Goal: Information Seeking & Learning: Learn about a topic

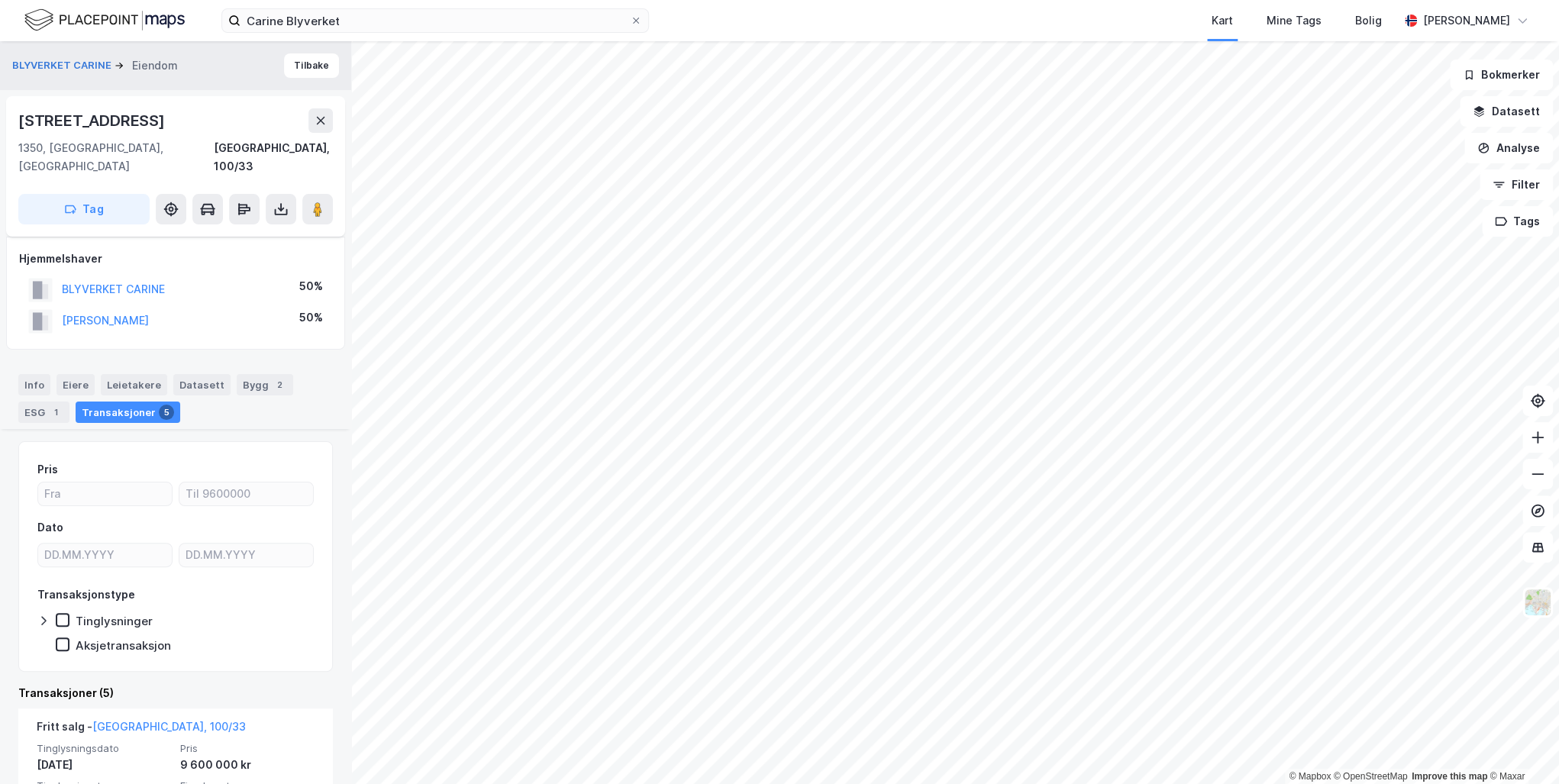
scroll to position [217, 0]
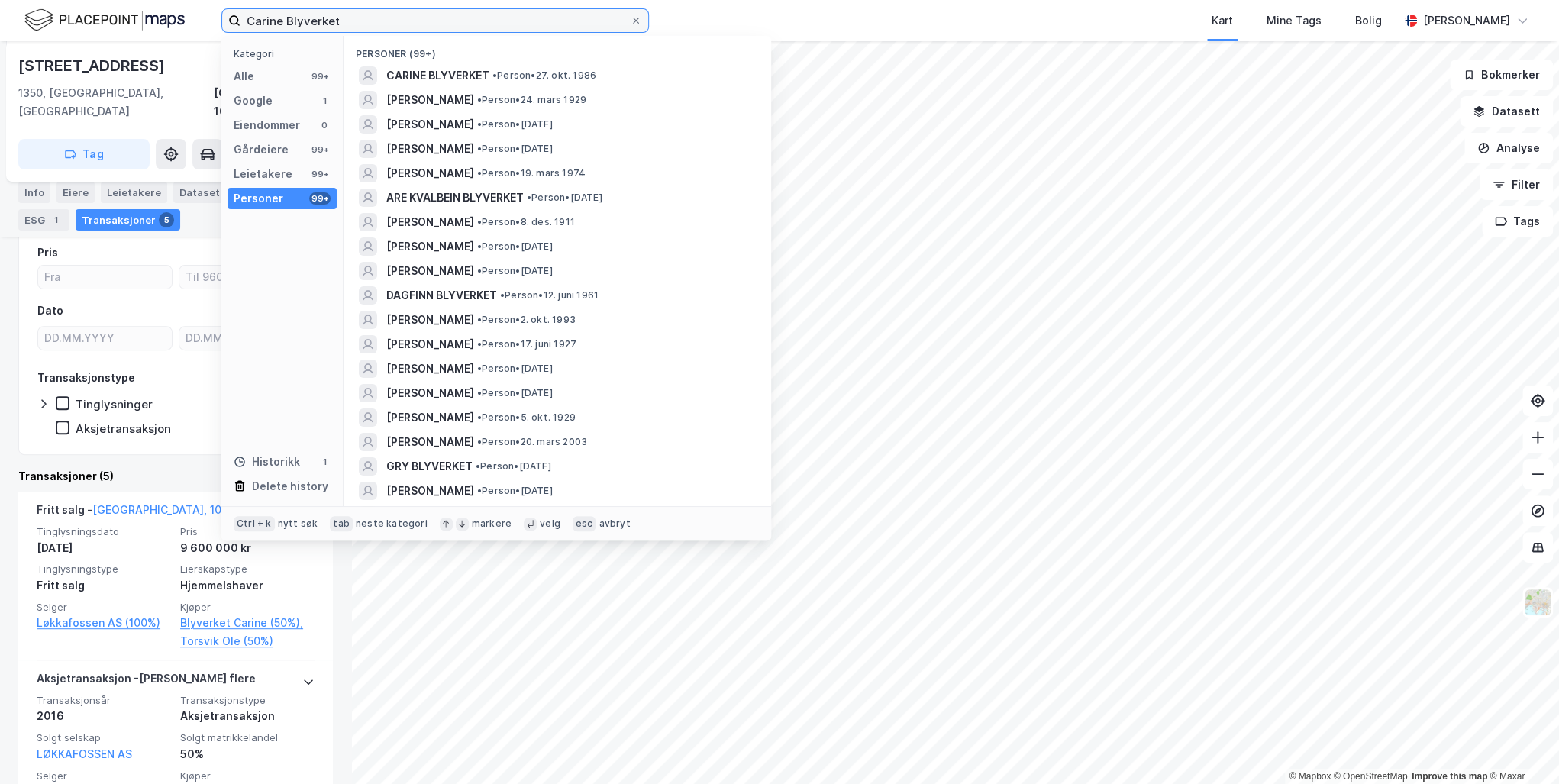
click at [373, 25] on input "Carine Blyverket" at bounding box center [436, 20] width 390 height 23
click at [431, 159] on div "[PERSON_NAME] • Person • [DATE]" at bounding box center [558, 149] width 403 height 25
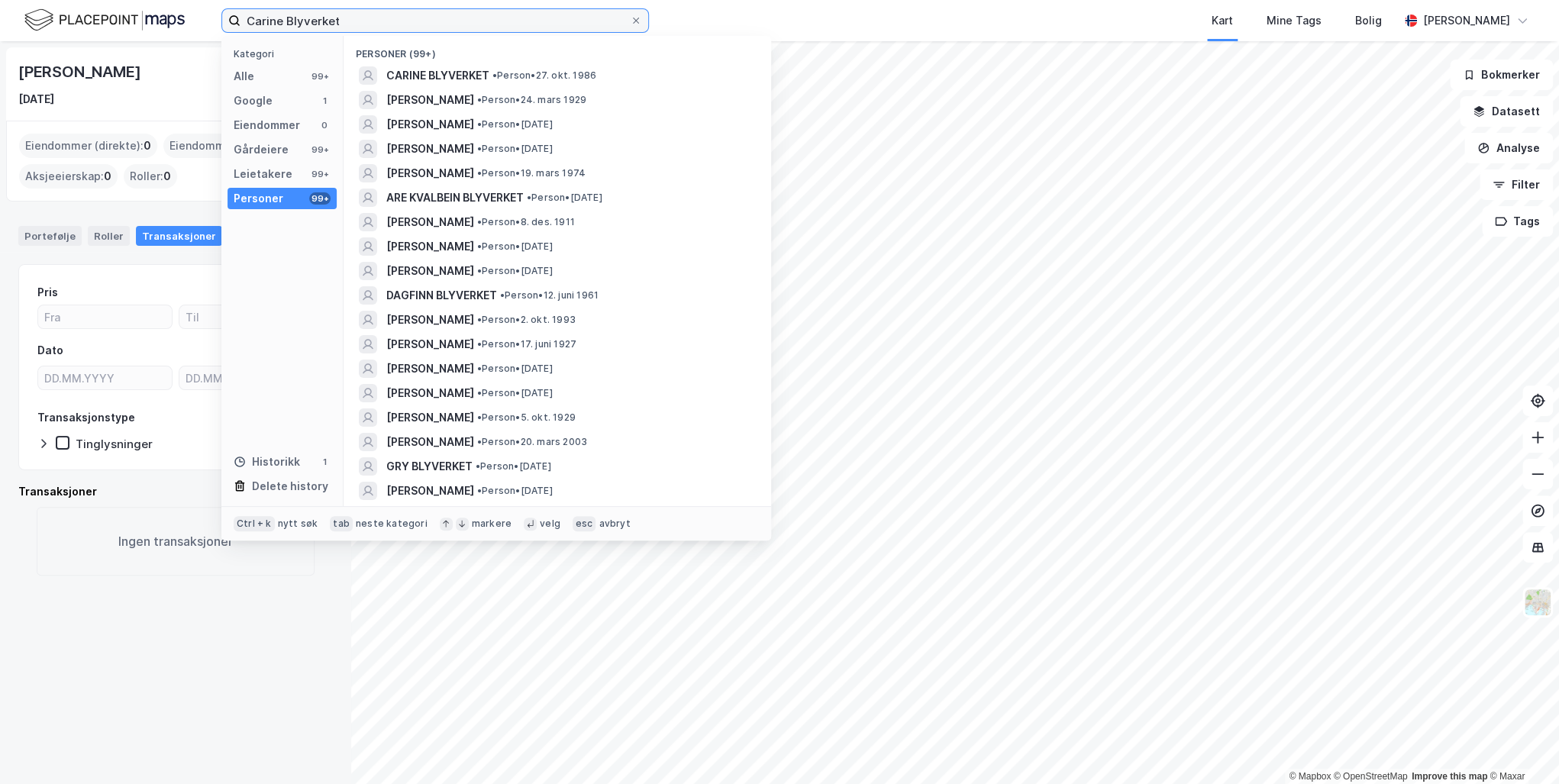
drag, startPoint x: 359, startPoint y: 18, endPoint x: 229, endPoint y: 4, distance: 130.8
click at [229, 4] on div "[PERSON_NAME] Kategori Alle 99+ Google 1 Eiendommer 0 Gårdeiere 99+ Leietakere …" at bounding box center [780, 20] width 1559 height 41
click at [456, 437] on span "[PERSON_NAME]" at bounding box center [430, 442] width 88 height 18
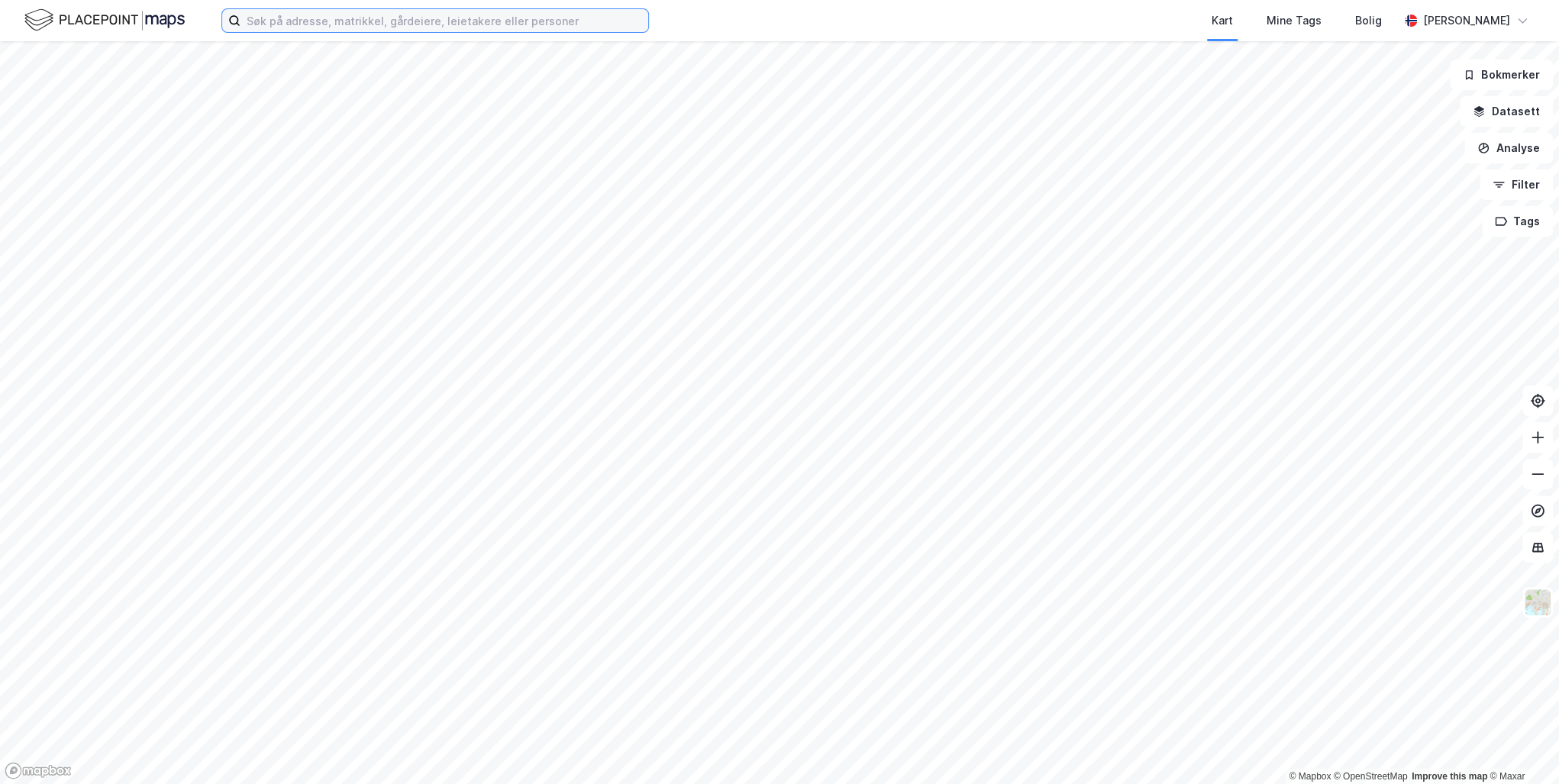
click at [337, 15] on input at bounding box center [445, 20] width 408 height 23
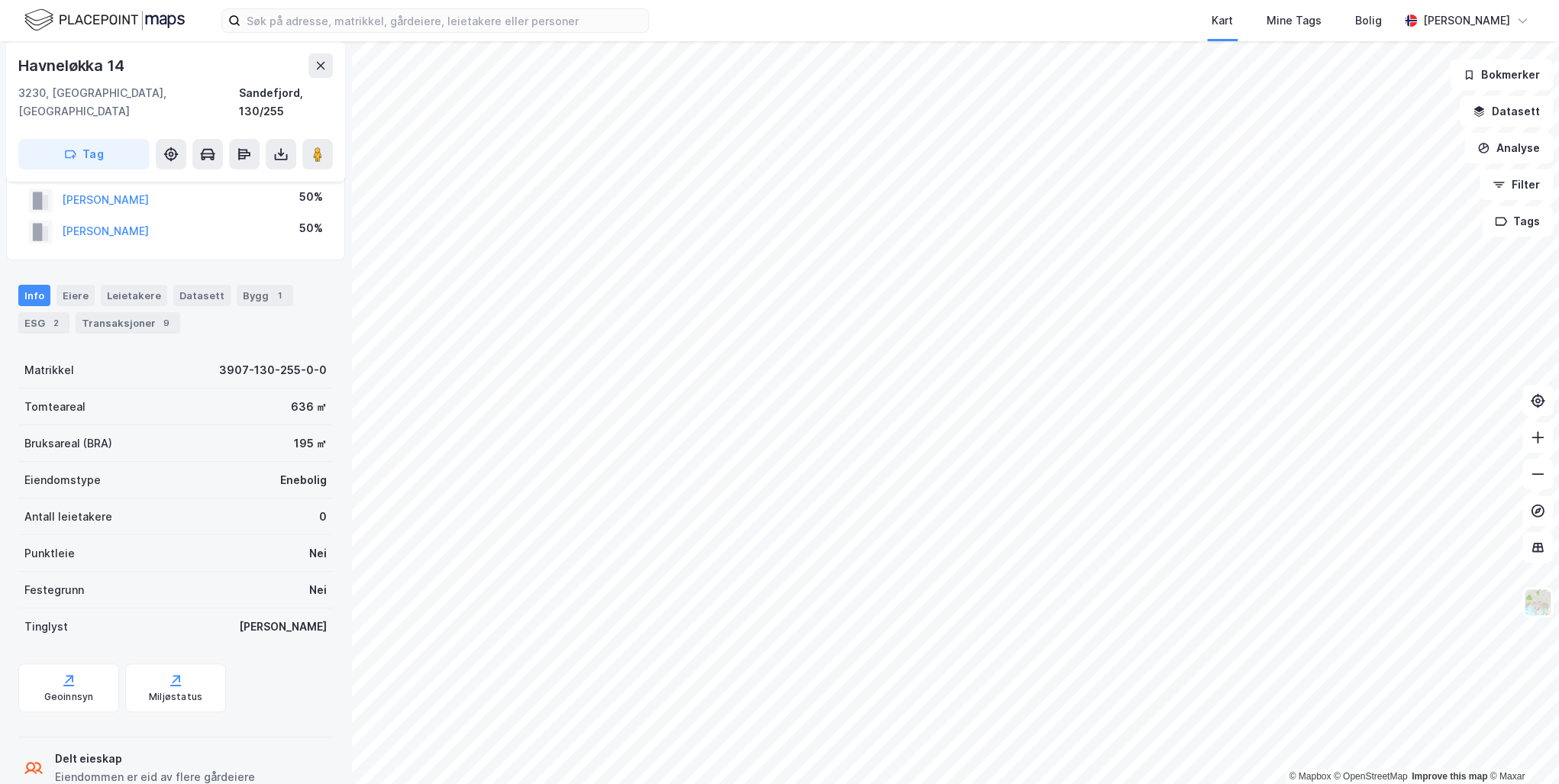
scroll to position [61, 0]
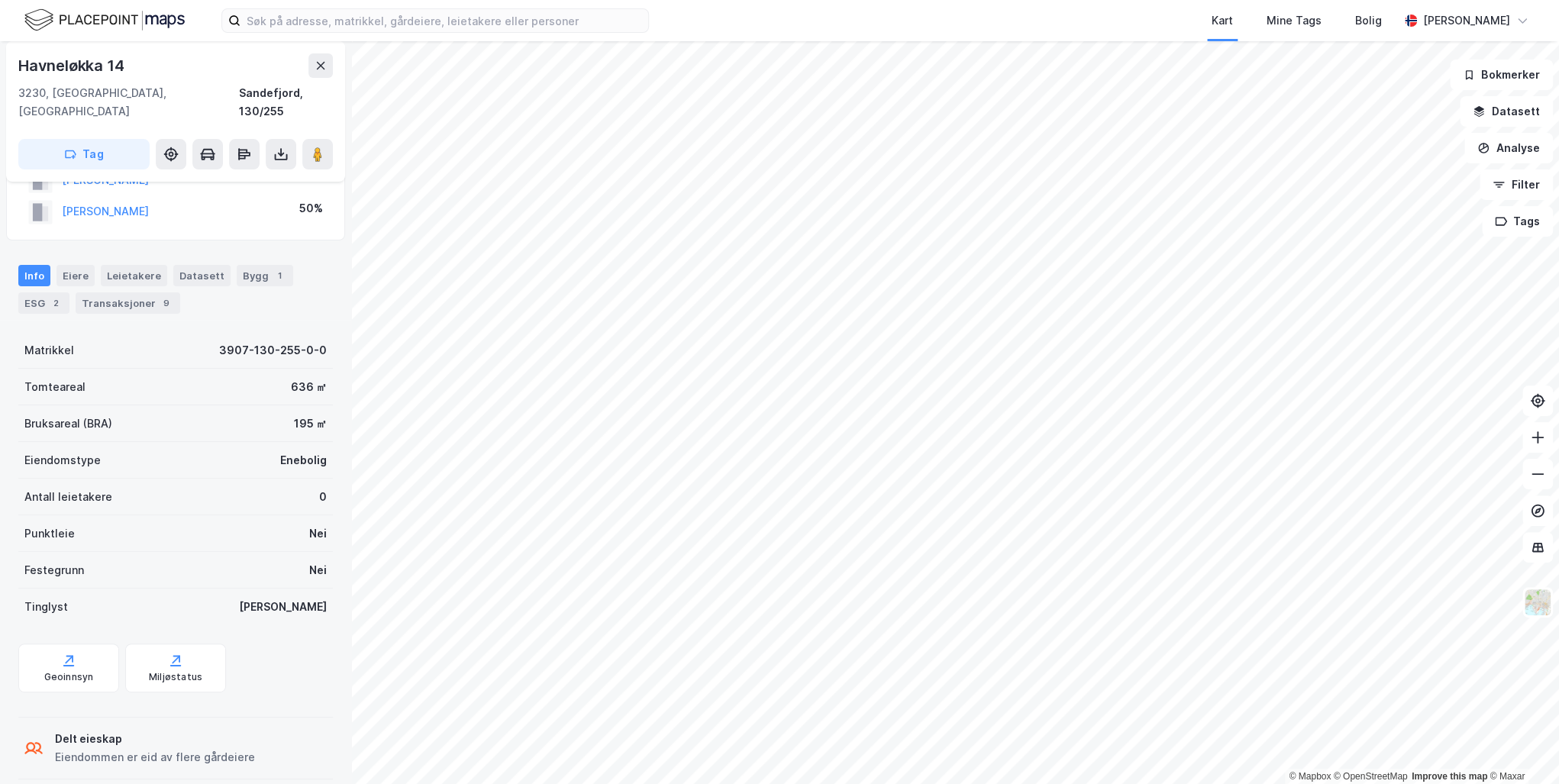
click at [129, 292] on div "Transaksjoner 9" at bounding box center [128, 303] width 105 height 21
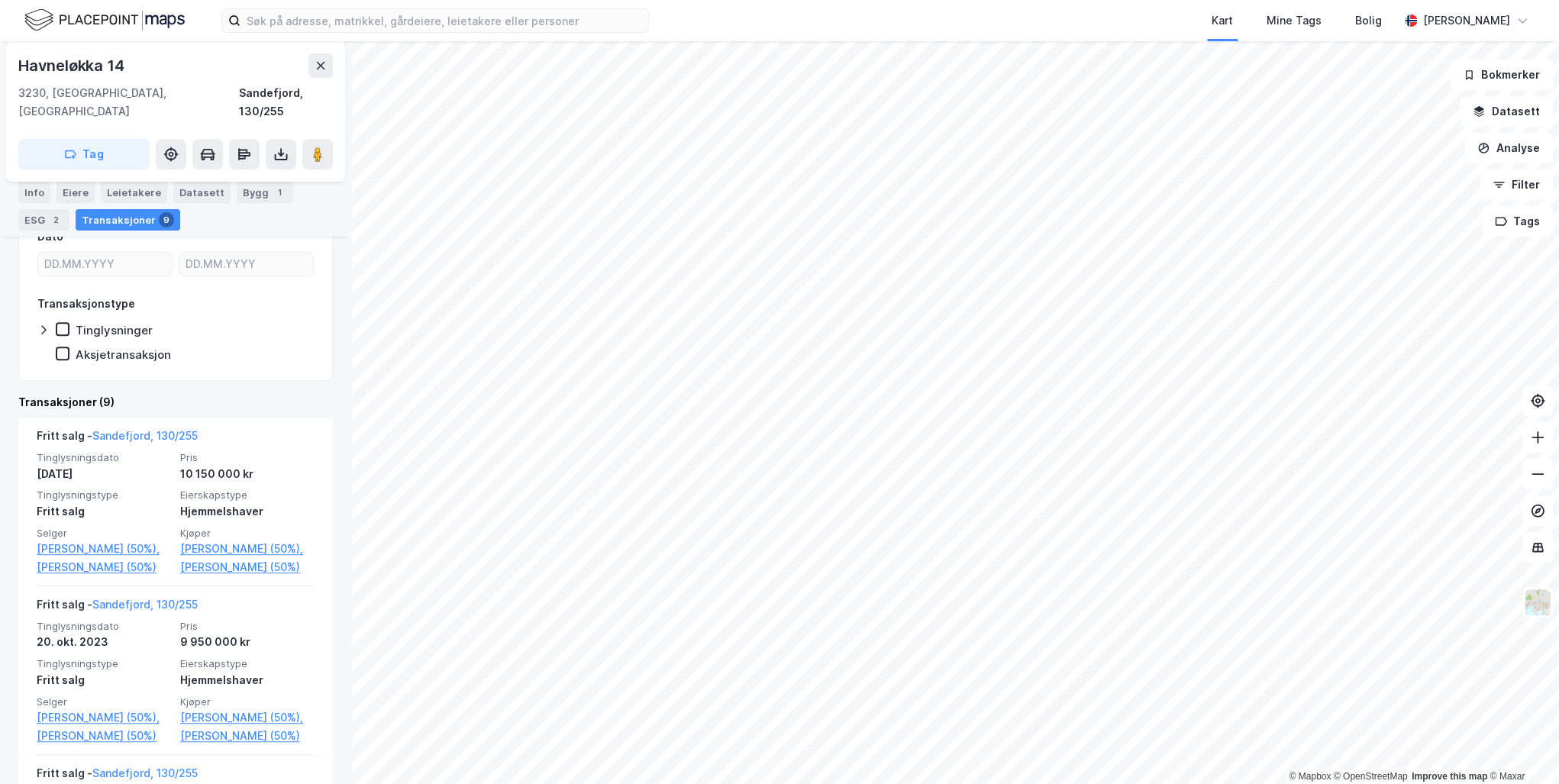
scroll to position [183, 0]
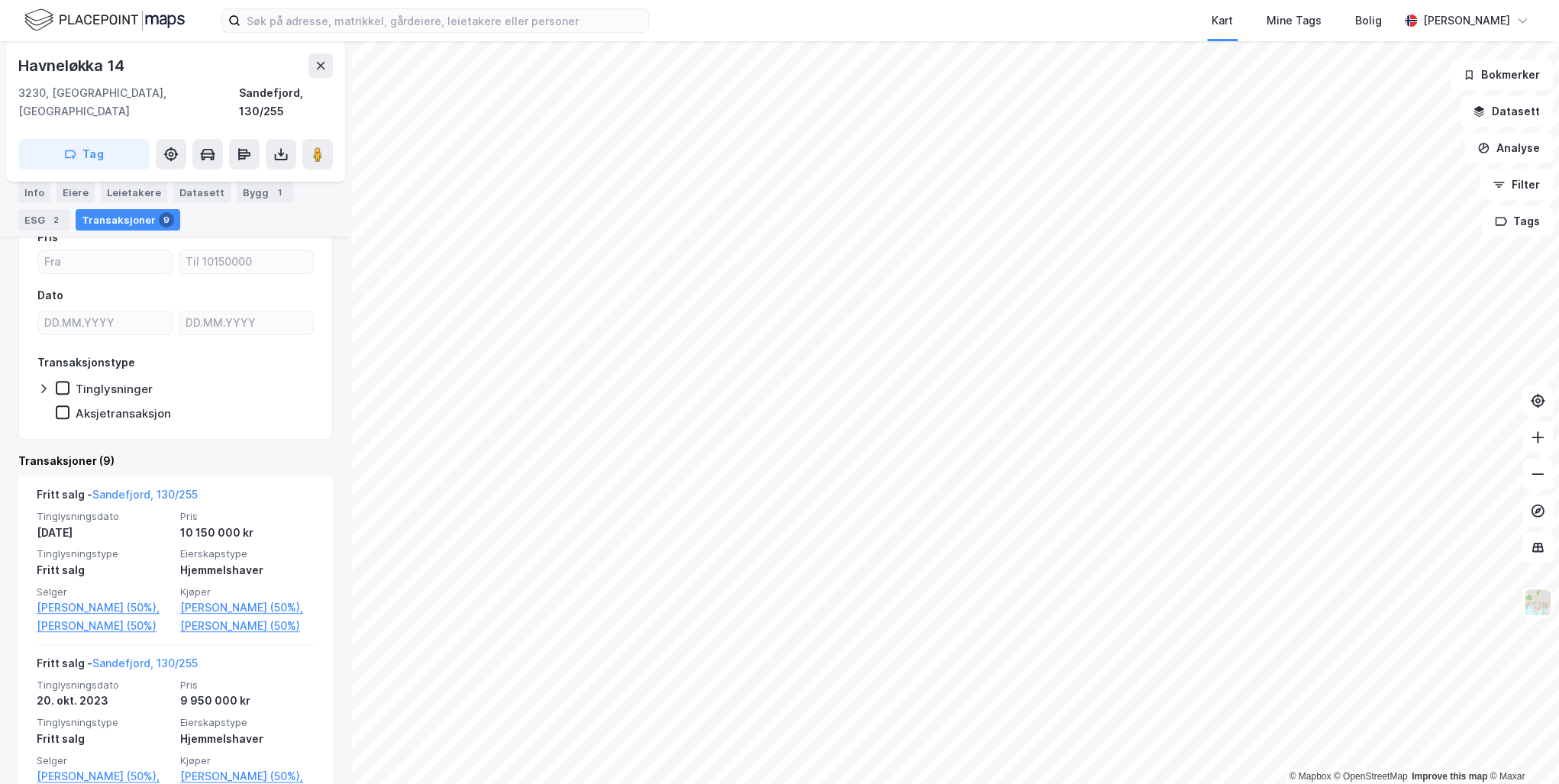
click at [217, 485] on div "Fritt salg - Sandefjord, 130/255" at bounding box center [175, 498] width 278 height 25
click at [192, 488] on link "Sandefjord, 130/255" at bounding box center [145, 494] width 106 height 13
drag, startPoint x: 132, startPoint y: 63, endPoint x: 13, endPoint y: 62, distance: 119.0
click at [13, 62] on div "Havneløkka 14 3230, Sandefjord, Vestfold Sandefjord, 130/255 Tag" at bounding box center [175, 111] width 339 height 141
drag, startPoint x: 13, startPoint y: 62, endPoint x: 60, endPoint y: 66, distance: 47.2
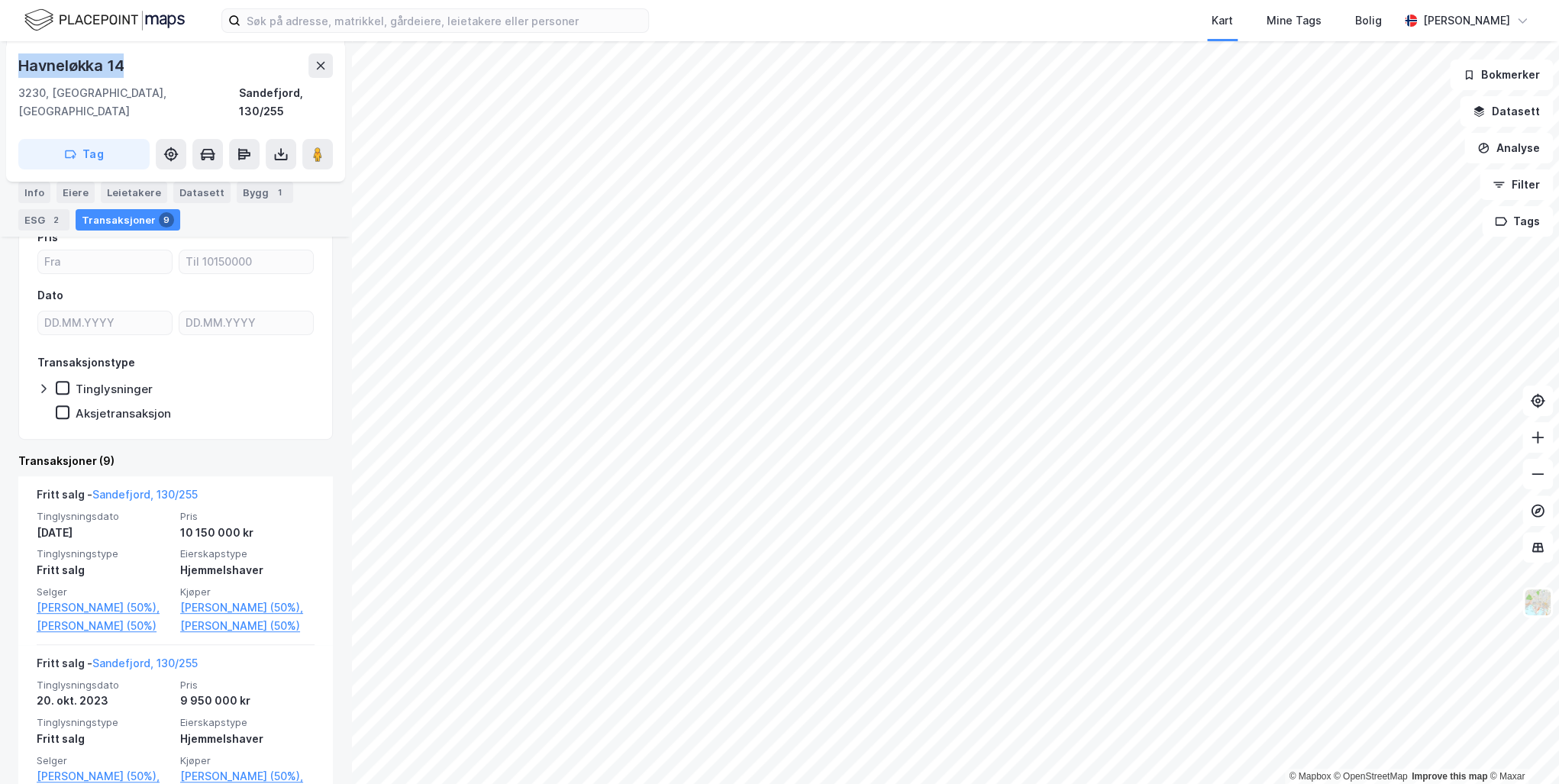
copy div "Havneløkka 14"
click at [329, 62] on button at bounding box center [321, 65] width 25 height 25
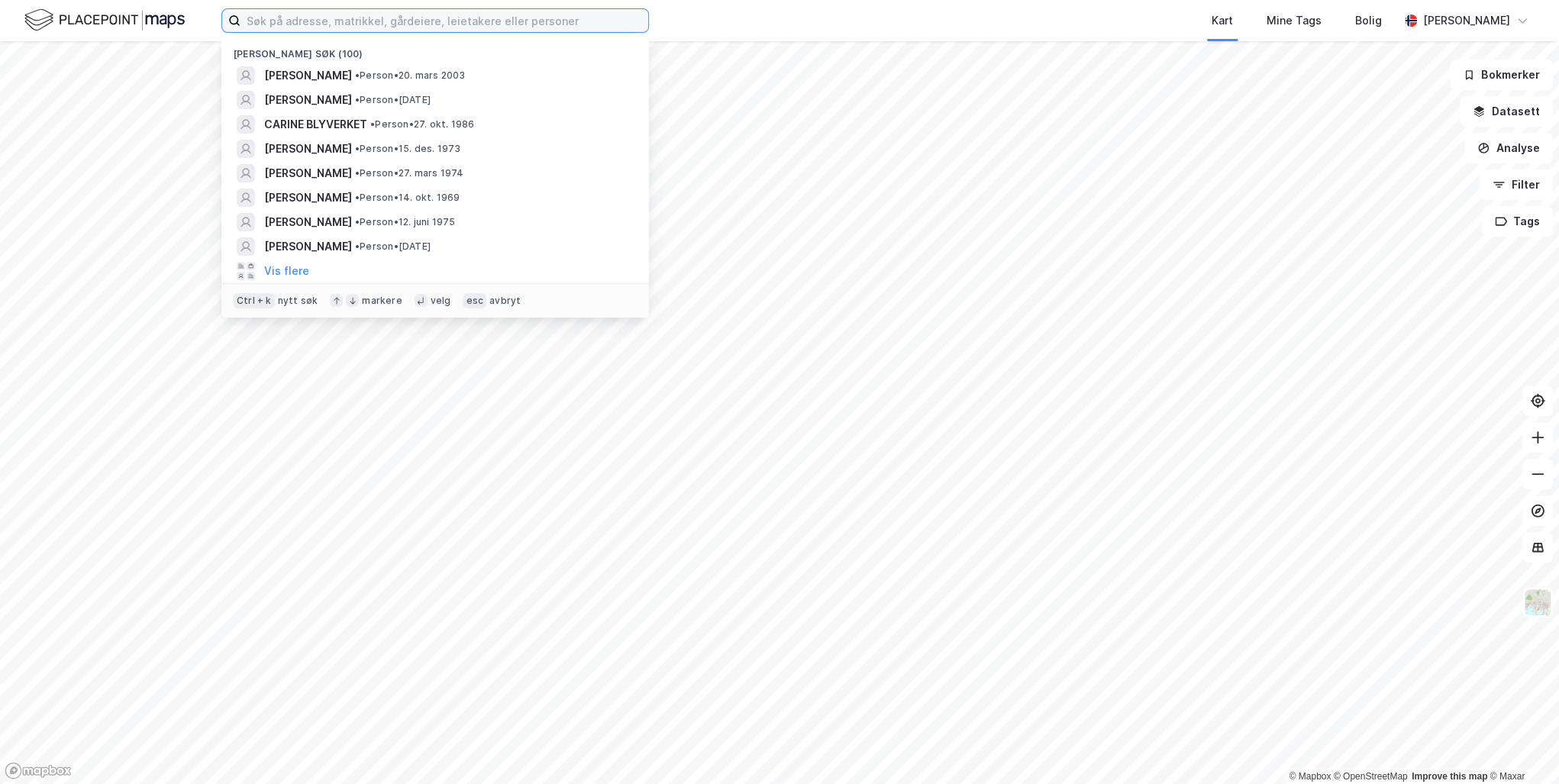
click at [272, 29] on input at bounding box center [445, 20] width 408 height 23
paste input "Cecilie Landgraff"
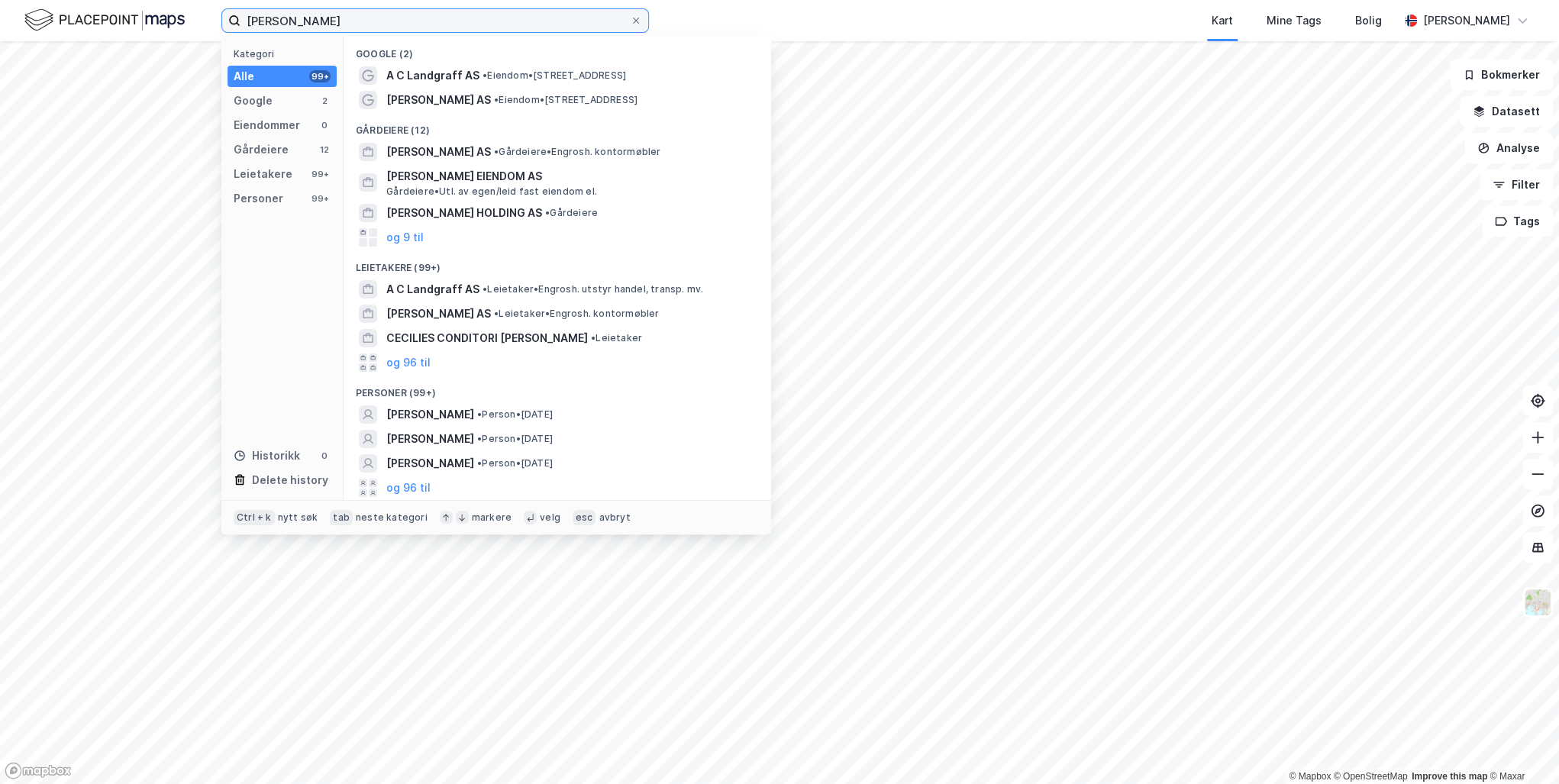
type input "Cecilie Landgraff"
click at [470, 415] on span "CECILIE LANDGRAFF" at bounding box center [430, 414] width 88 height 18
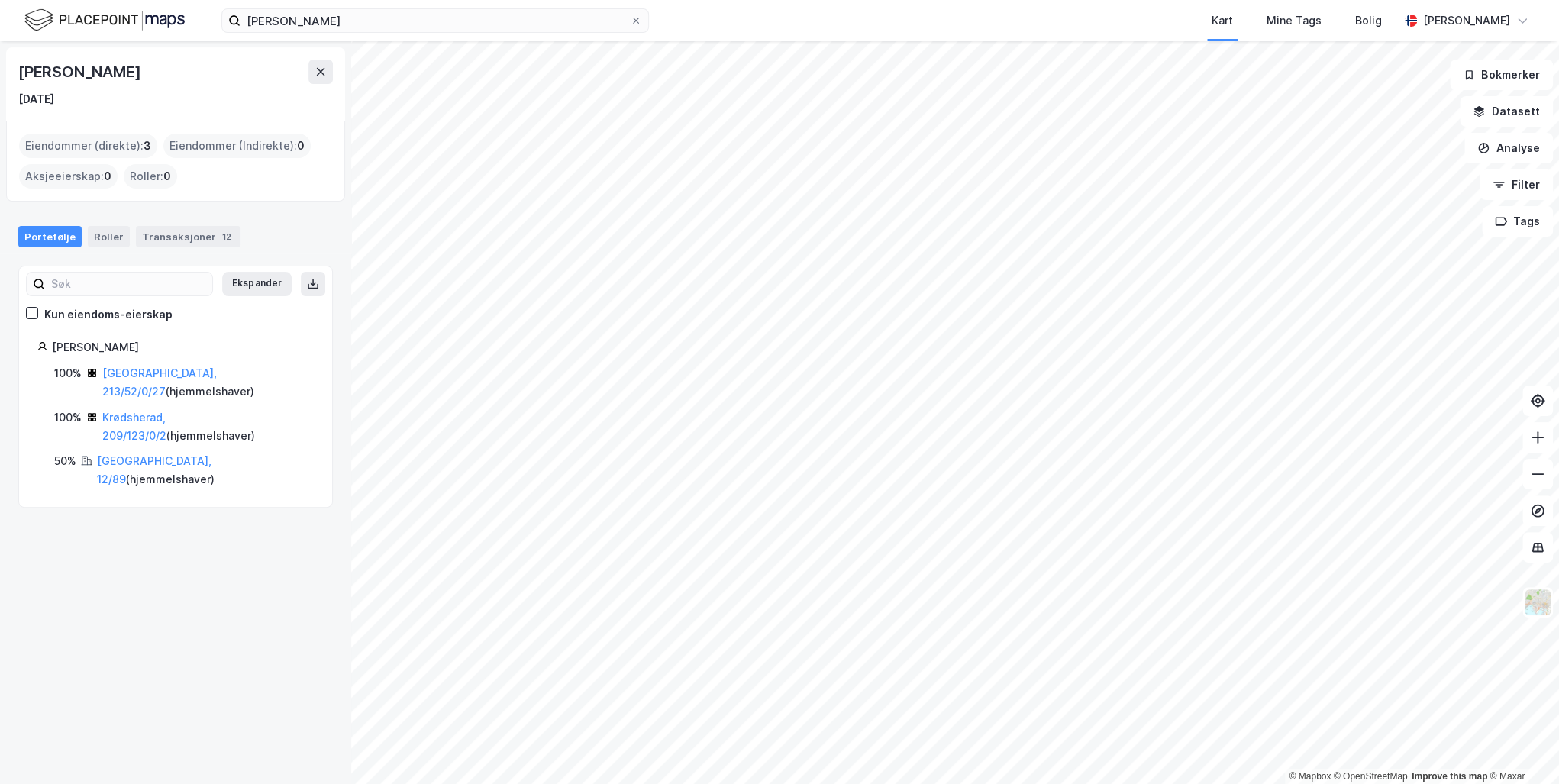
click at [130, 374] on link "Oslo, 213/52/0/27" at bounding box center [160, 382] width 115 height 31
click at [133, 371] on link "Oslo, 213/52/0/27" at bounding box center [160, 382] width 115 height 31
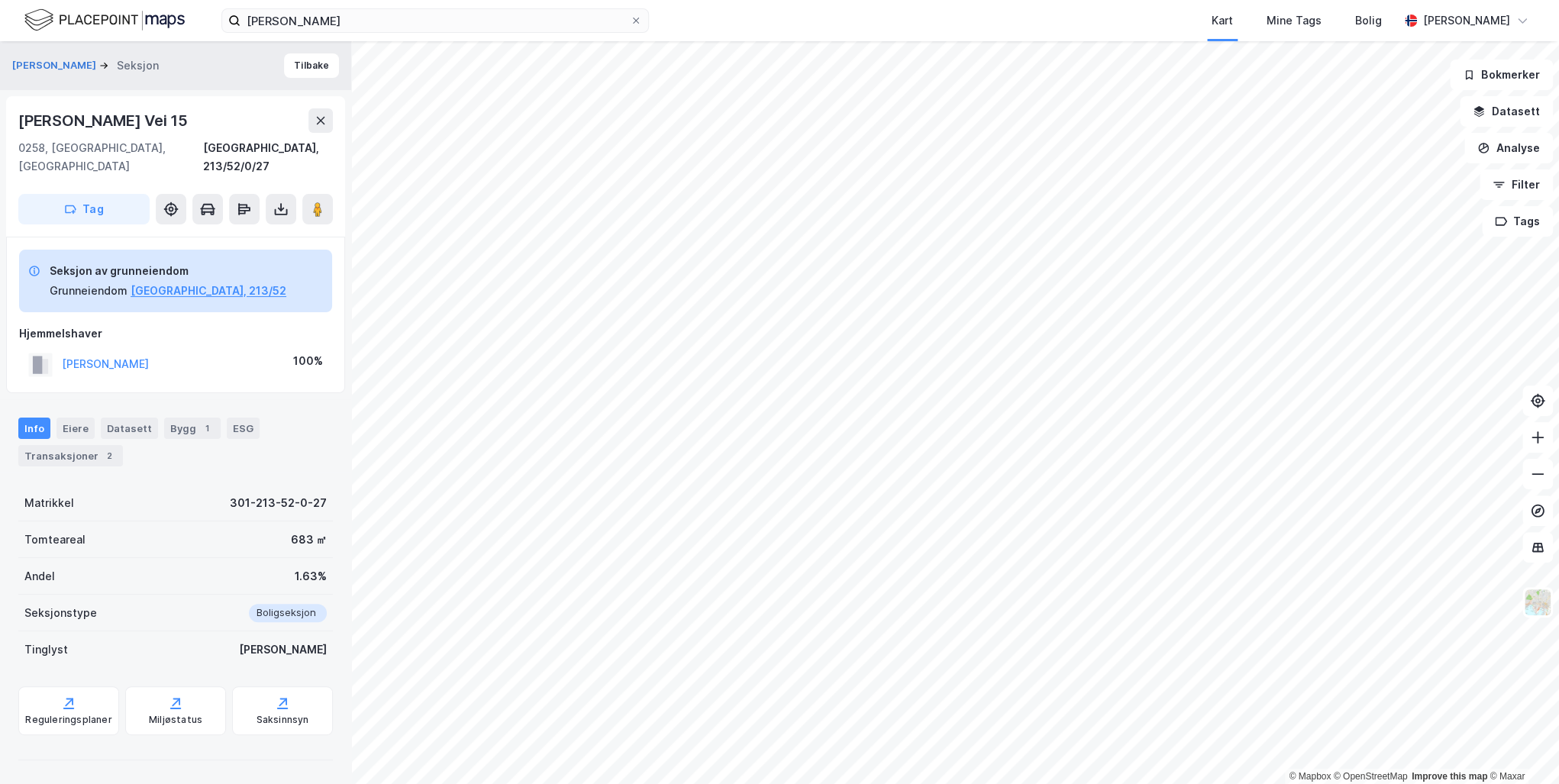
click at [58, 445] on div "Transaksjoner 2" at bounding box center [70, 456] width 105 height 21
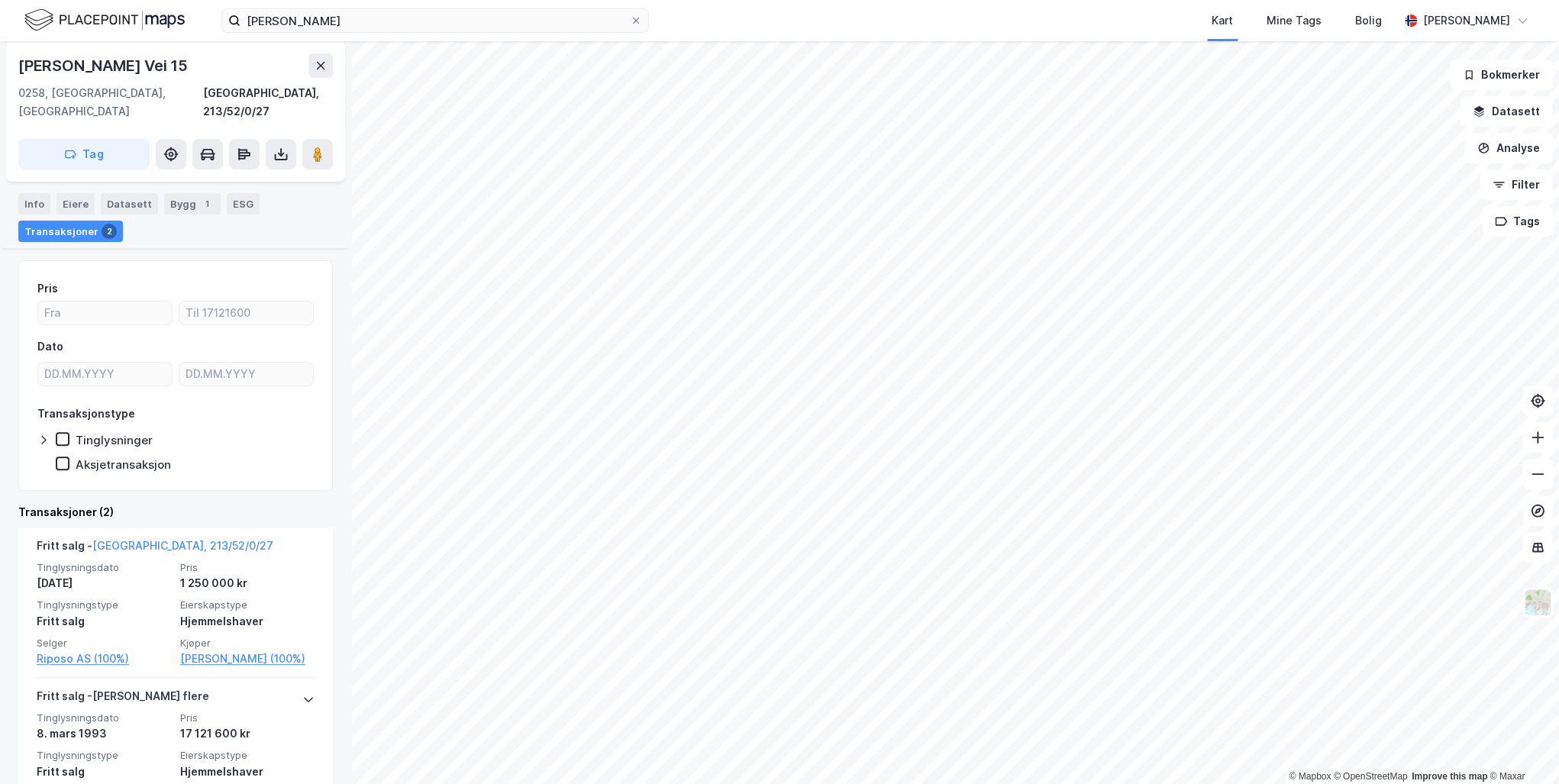
scroll to position [286, 0]
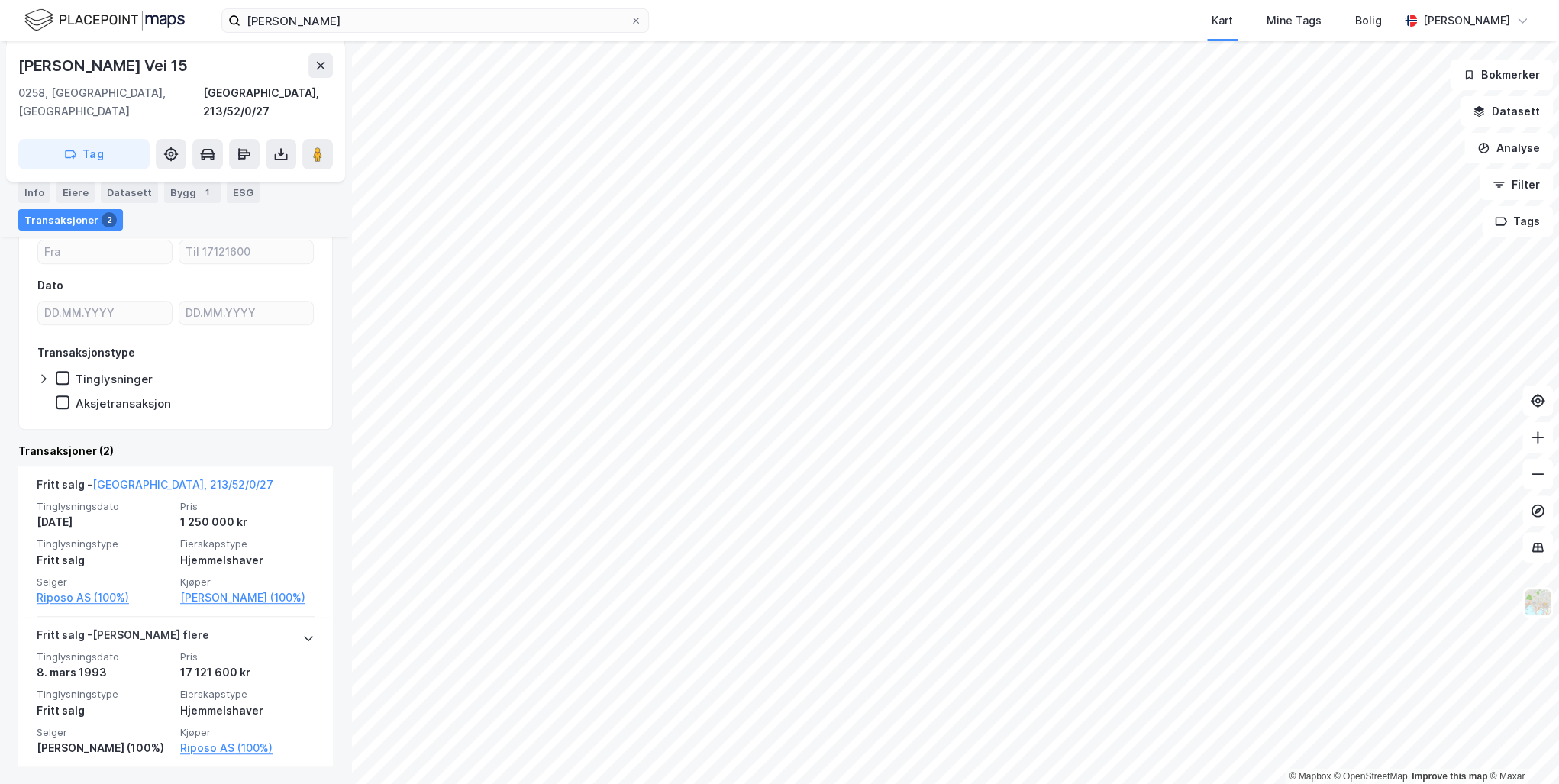
click at [207, 739] on link "Riposo AS (100%)" at bounding box center [247, 748] width 134 height 18
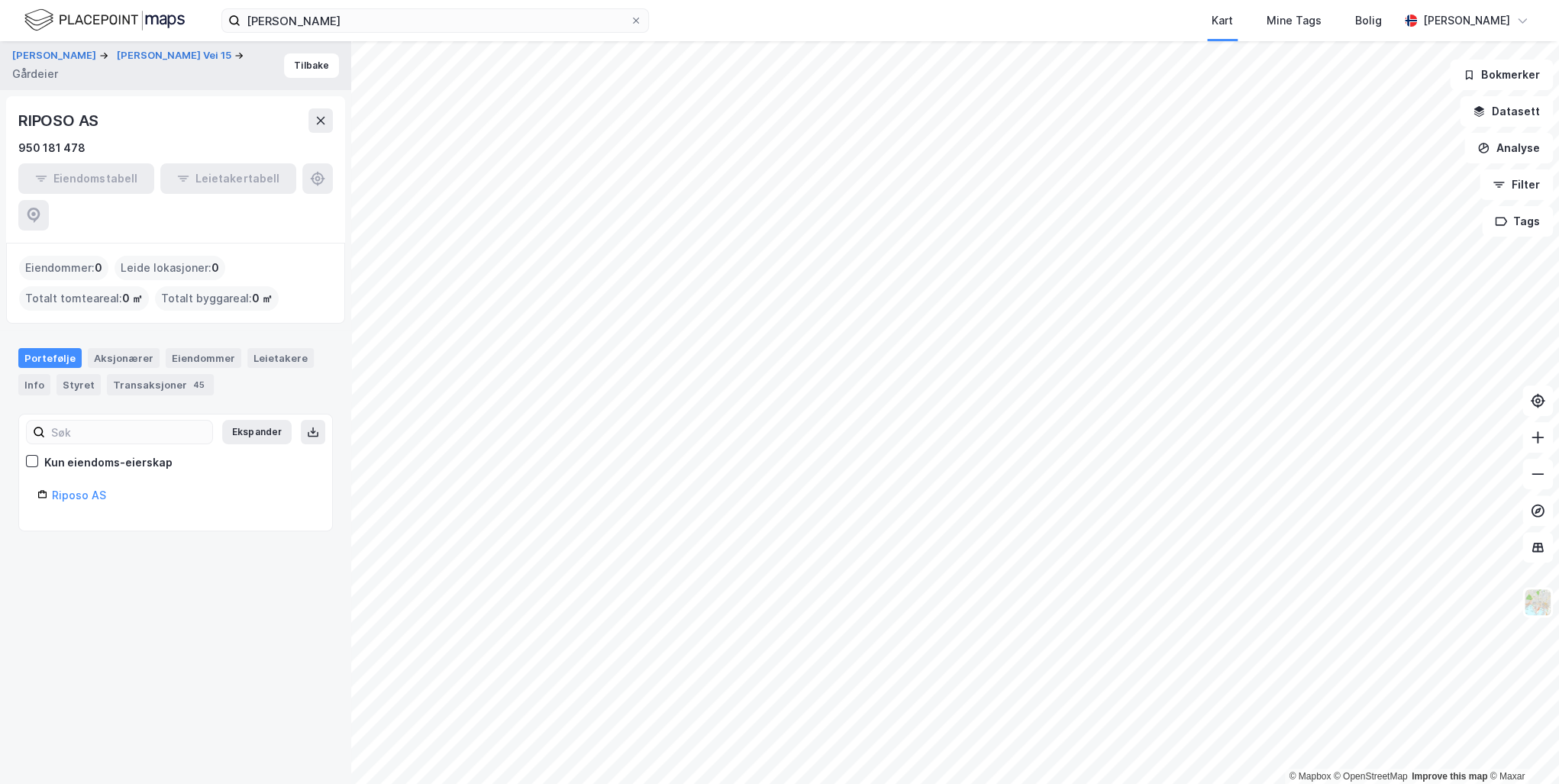
click at [143, 374] on div "Transaksjoner 45" at bounding box center [160, 385] width 107 height 21
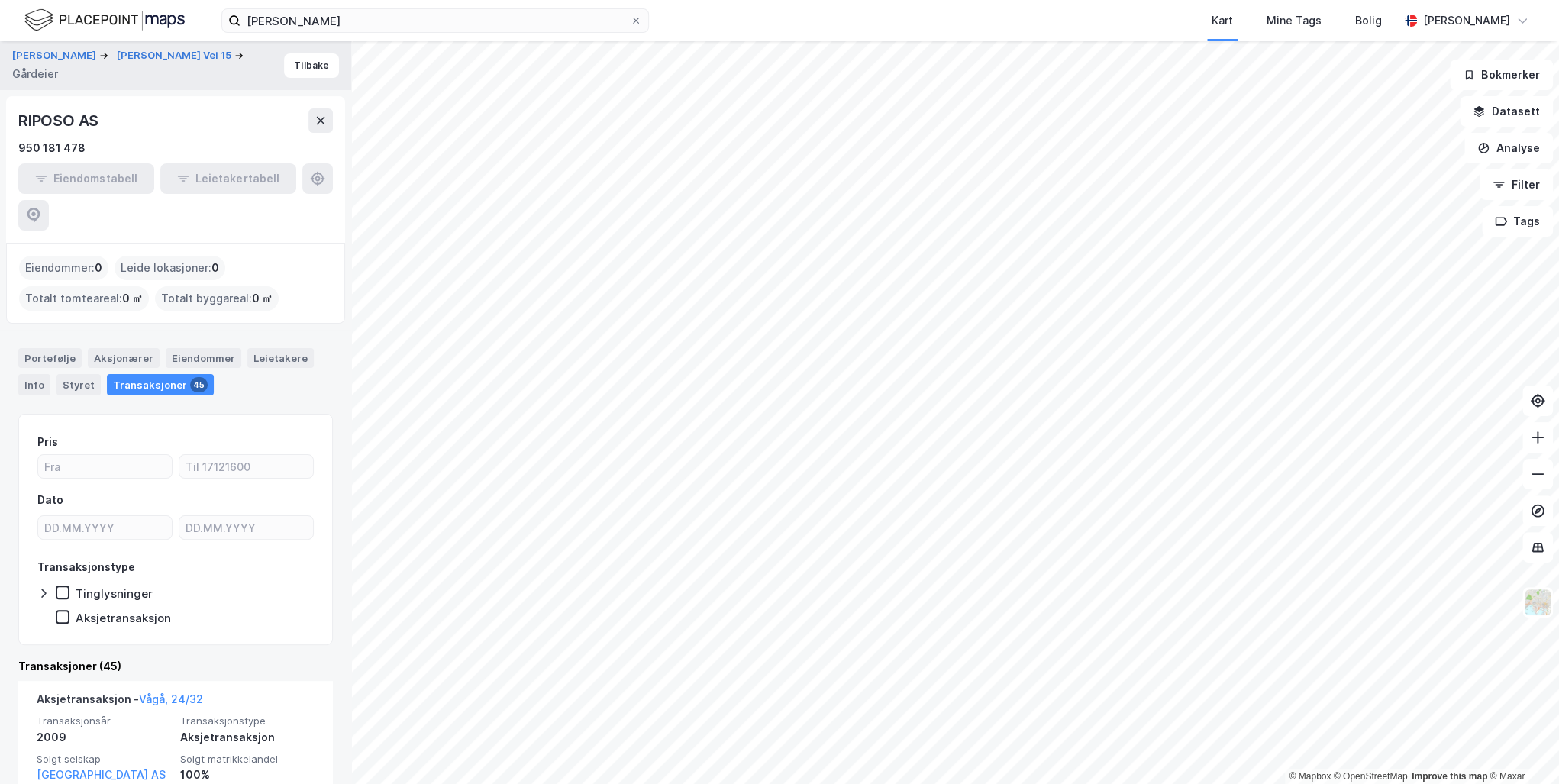
click at [74, 374] on div "Styret" at bounding box center [79, 385] width 44 height 21
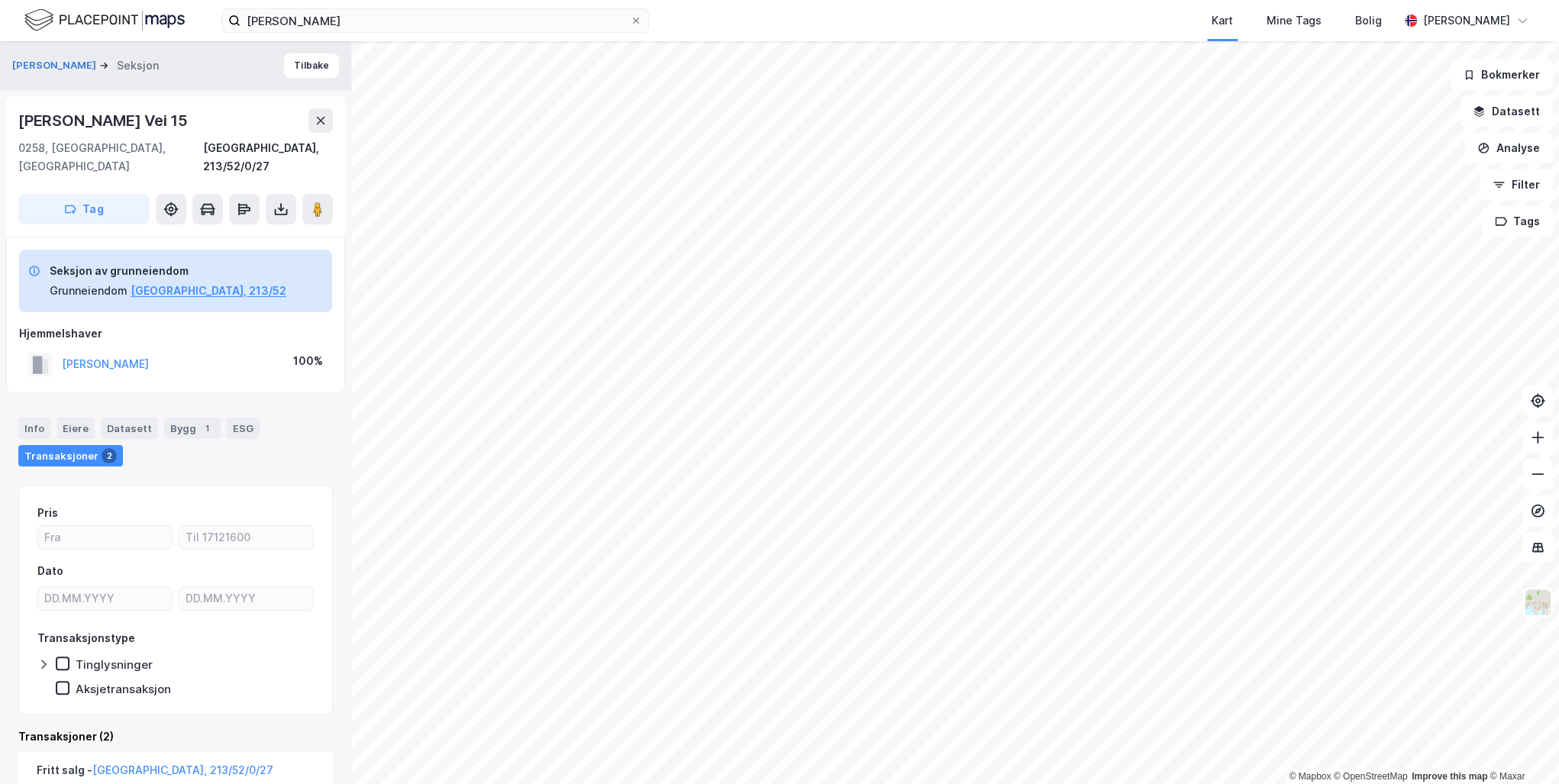
click at [0, 0] on button "LANDGRAFF CECILIE" at bounding box center [0, 0] width 0 height 0
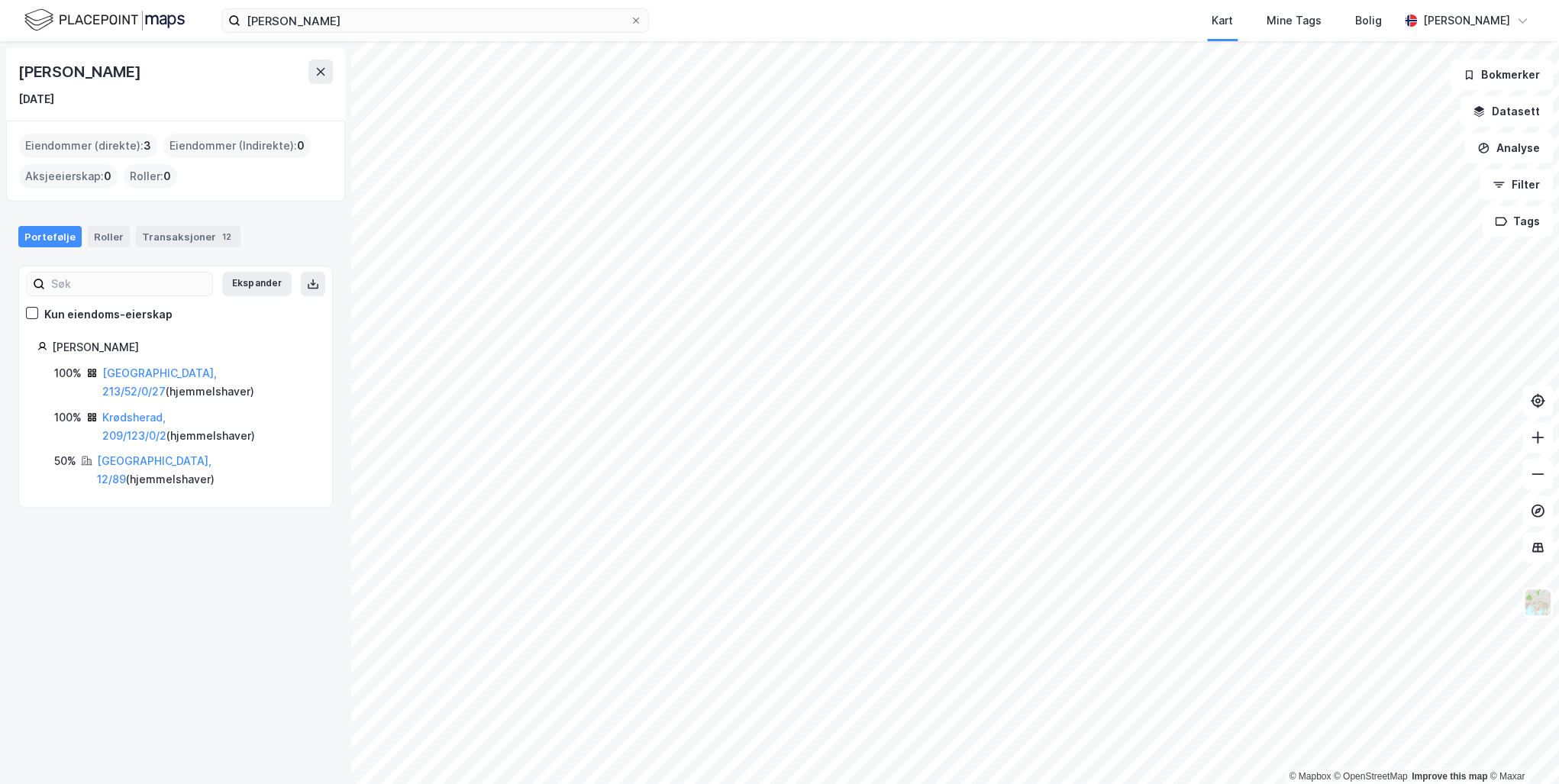
click at [131, 454] on link "Bærum, 12/89" at bounding box center [154, 470] width 115 height 31
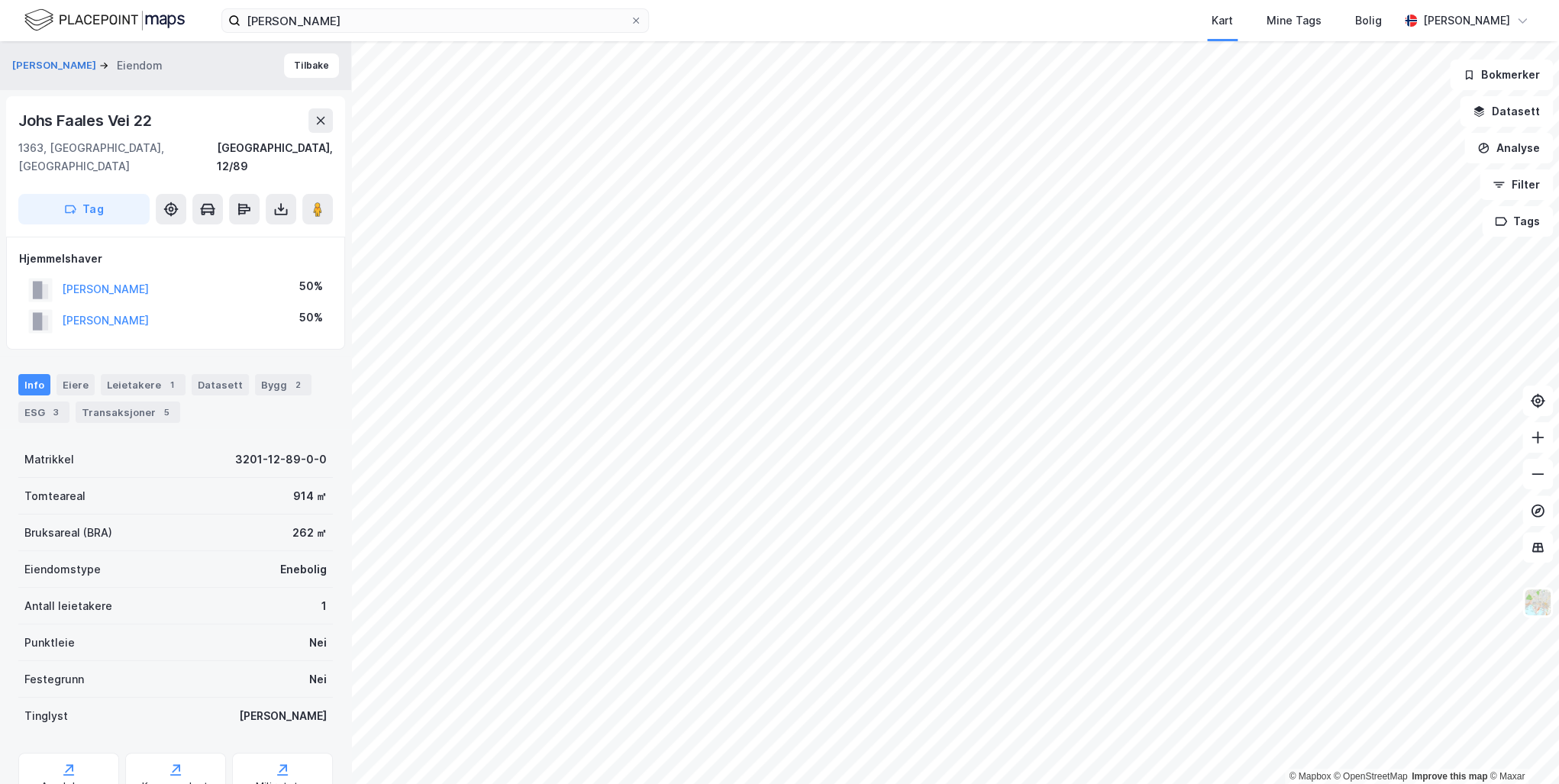
click at [113, 402] on div "Transaksjoner 5" at bounding box center [128, 412] width 105 height 21
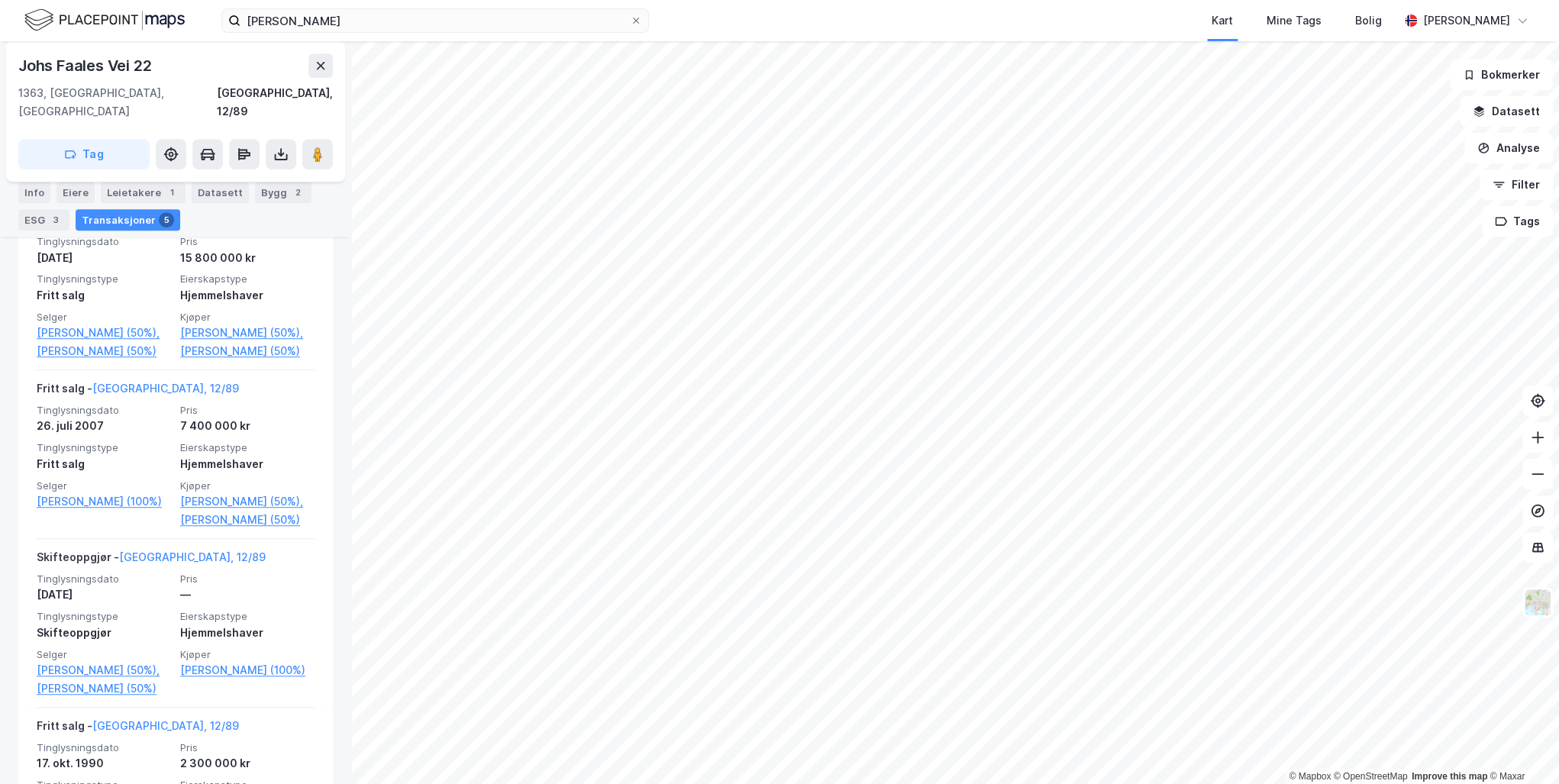
scroll to position [489, 0]
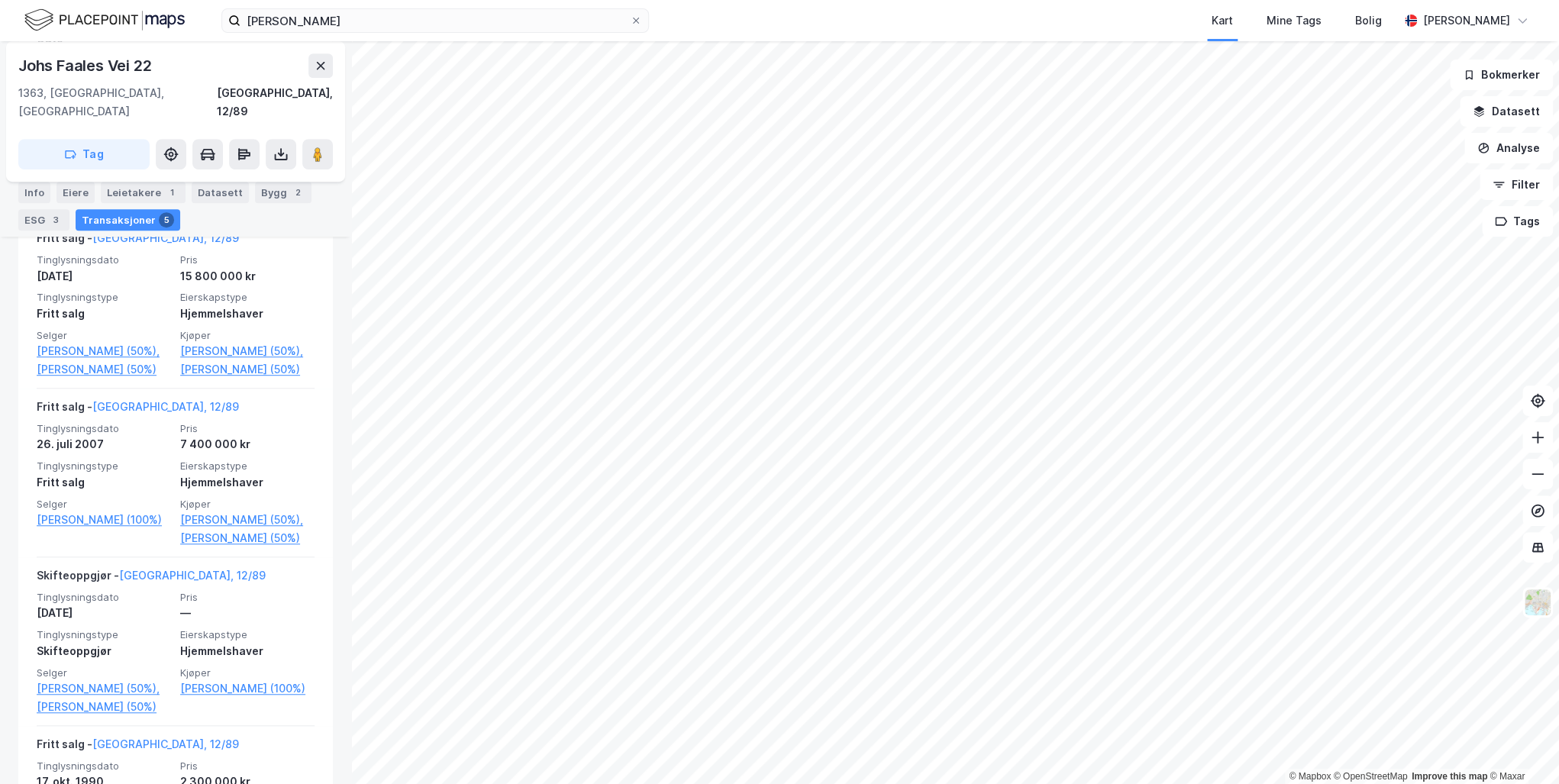
click at [224, 342] on link "Larsen Christian (50%)," at bounding box center [247, 351] width 134 height 18
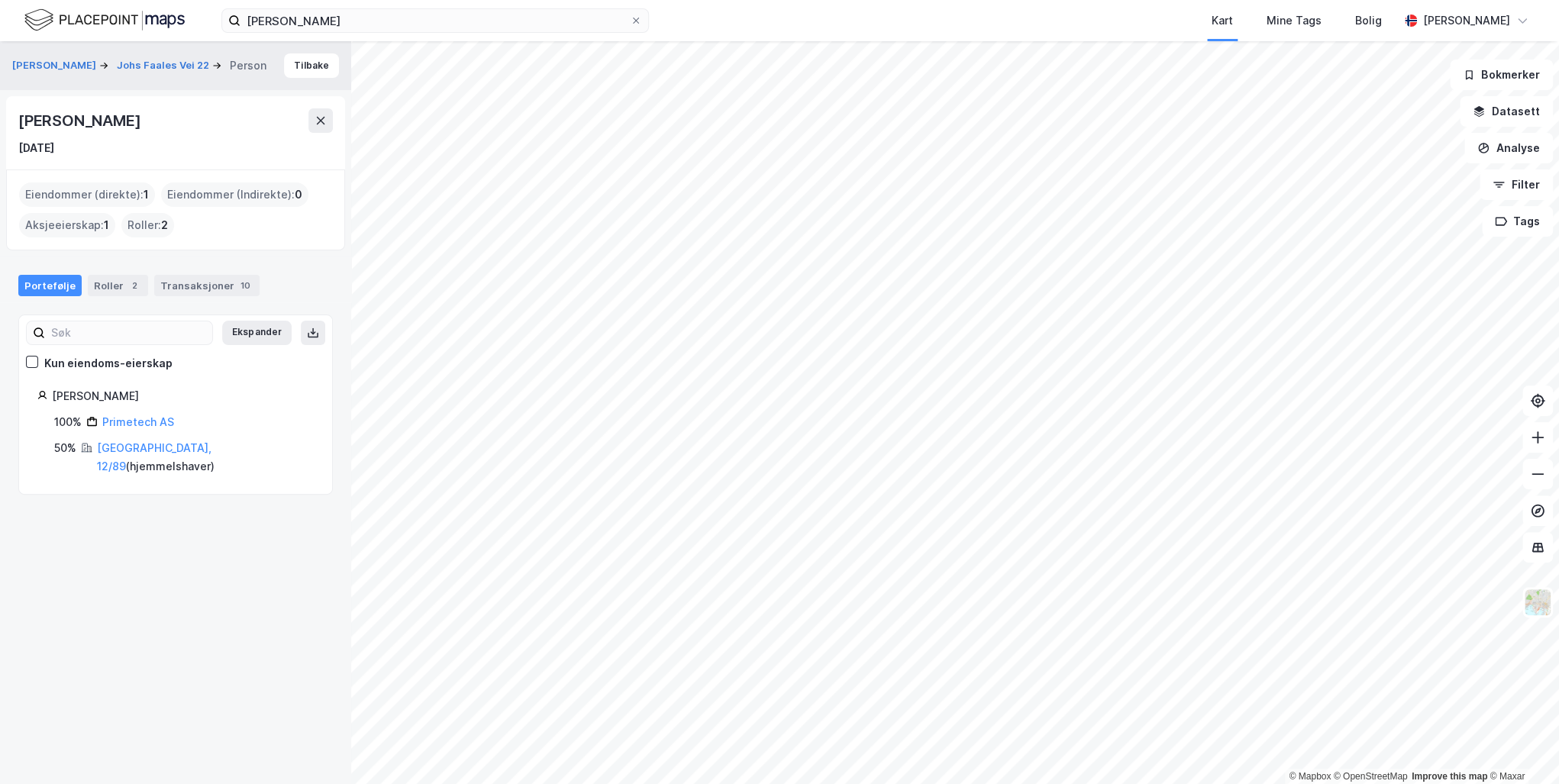
click at [321, 125] on icon at bounding box center [320, 120] width 12 height 12
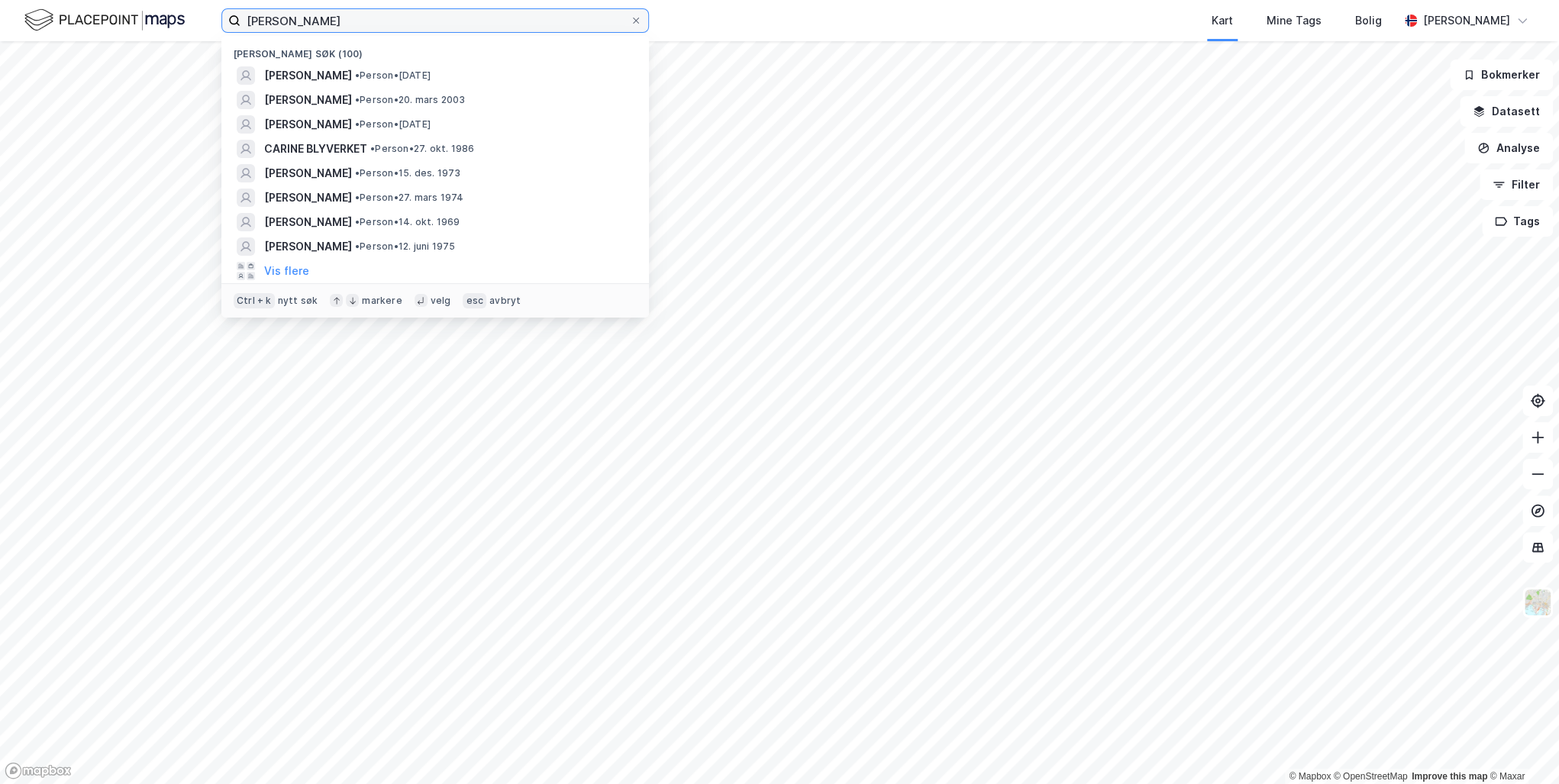
drag, startPoint x: 362, startPoint y: 19, endPoint x: 183, endPoint y: 18, distance: 179.0
click at [183, 18] on div "Cecilie Landgraff Nylige søk (100) CECILIE LANDGRAFF • Person • 10. okt. 1977 F…" at bounding box center [780, 20] width 1559 height 41
paste input "Hebe Elisabeth Lohne-Knudsen"
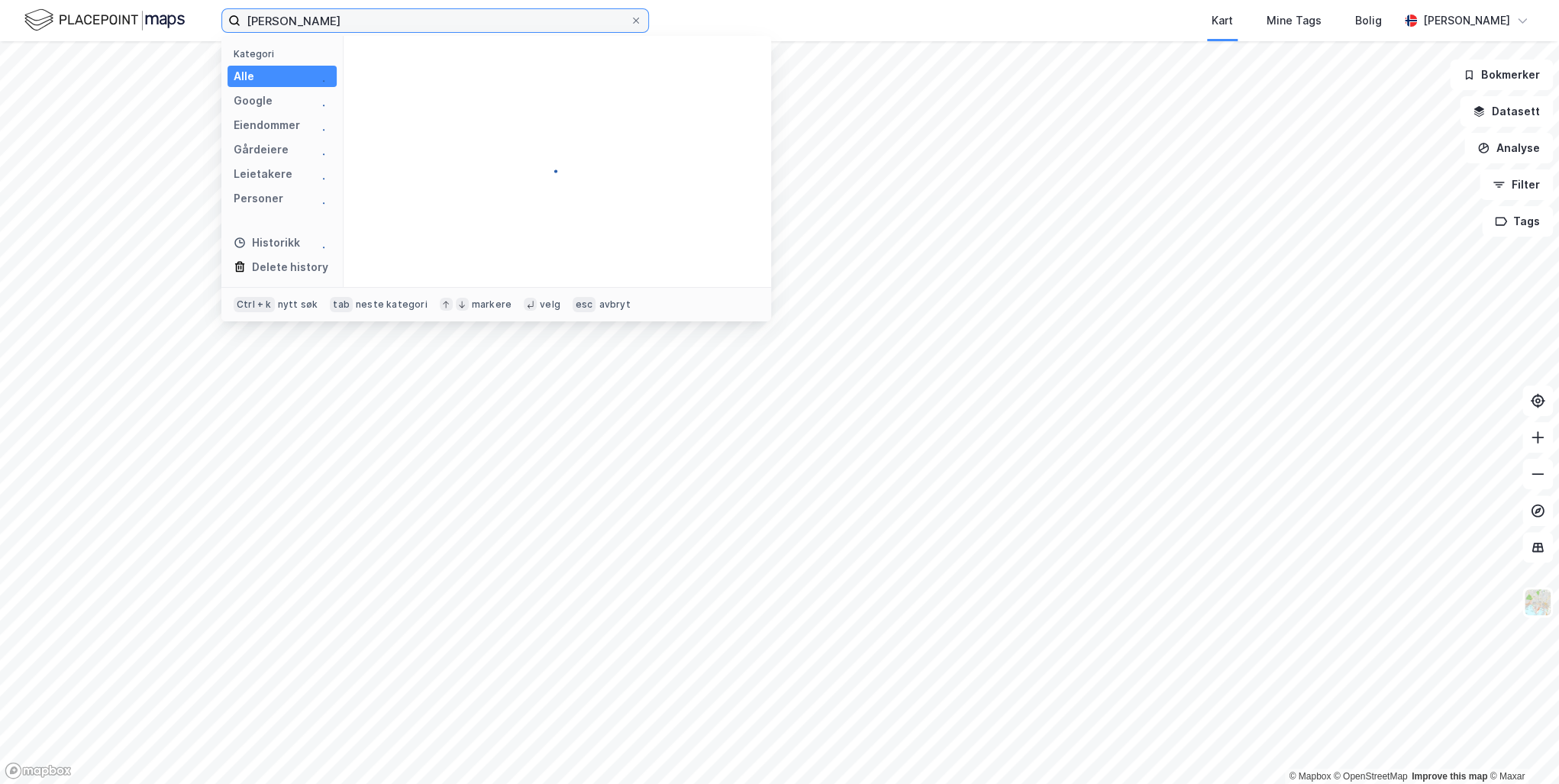
type input "Hebe Elisabeth Lohne-Knudsen"
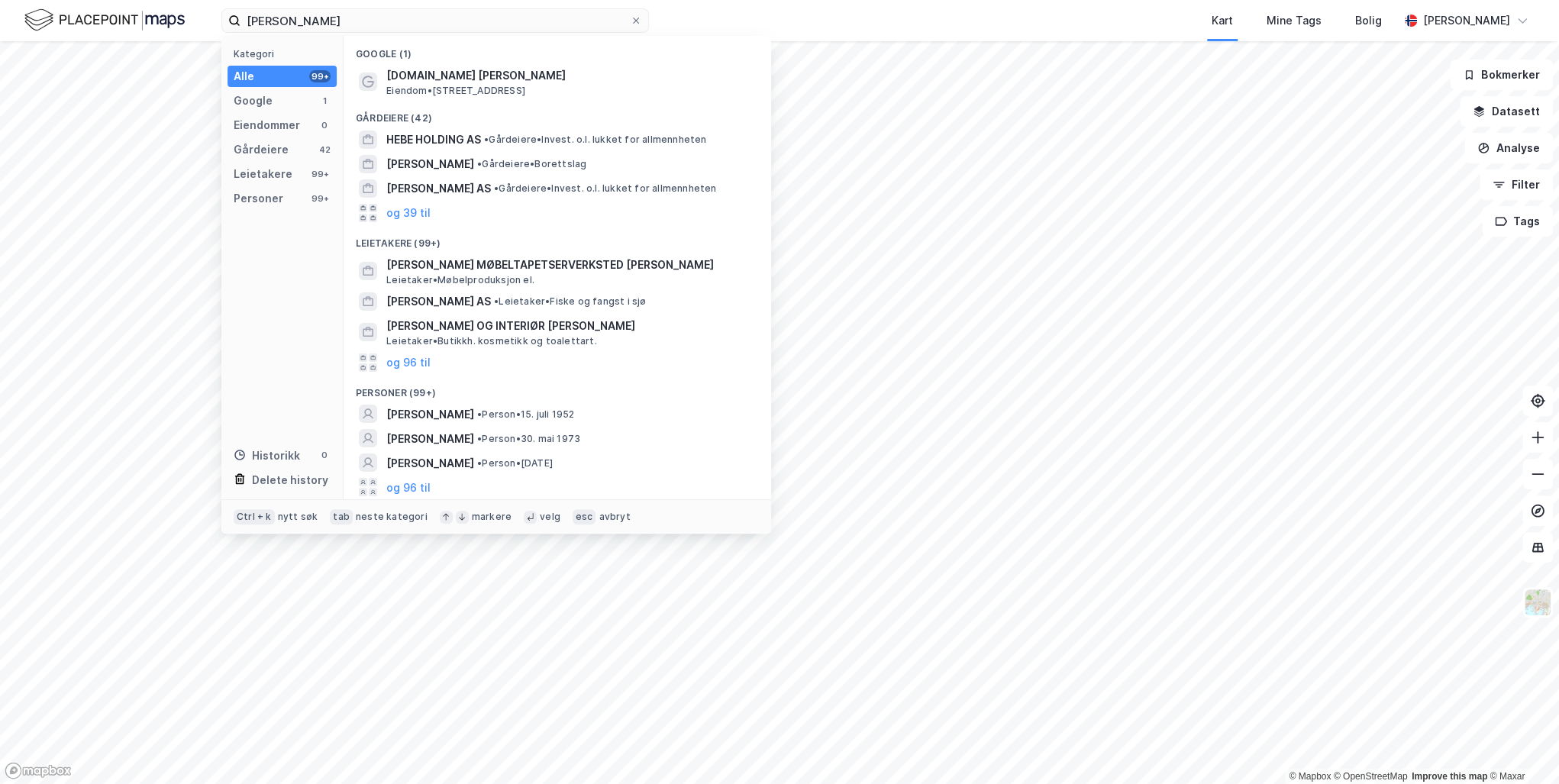
click at [474, 437] on span "HEBE ELISABETH LOHNE-KNUDSEN" at bounding box center [430, 439] width 88 height 18
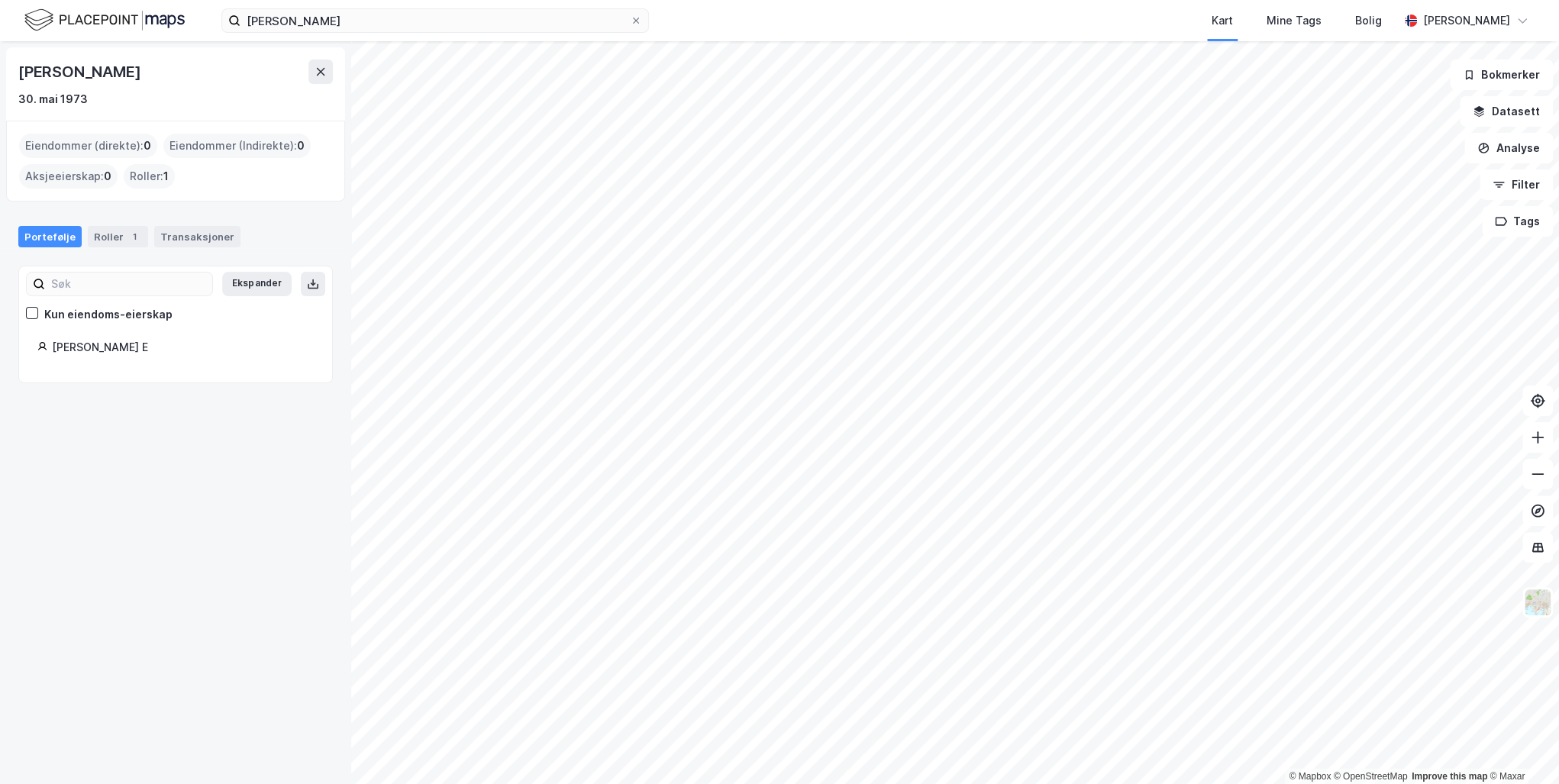
click at [110, 236] on div "Roller 1" at bounding box center [118, 237] width 61 height 21
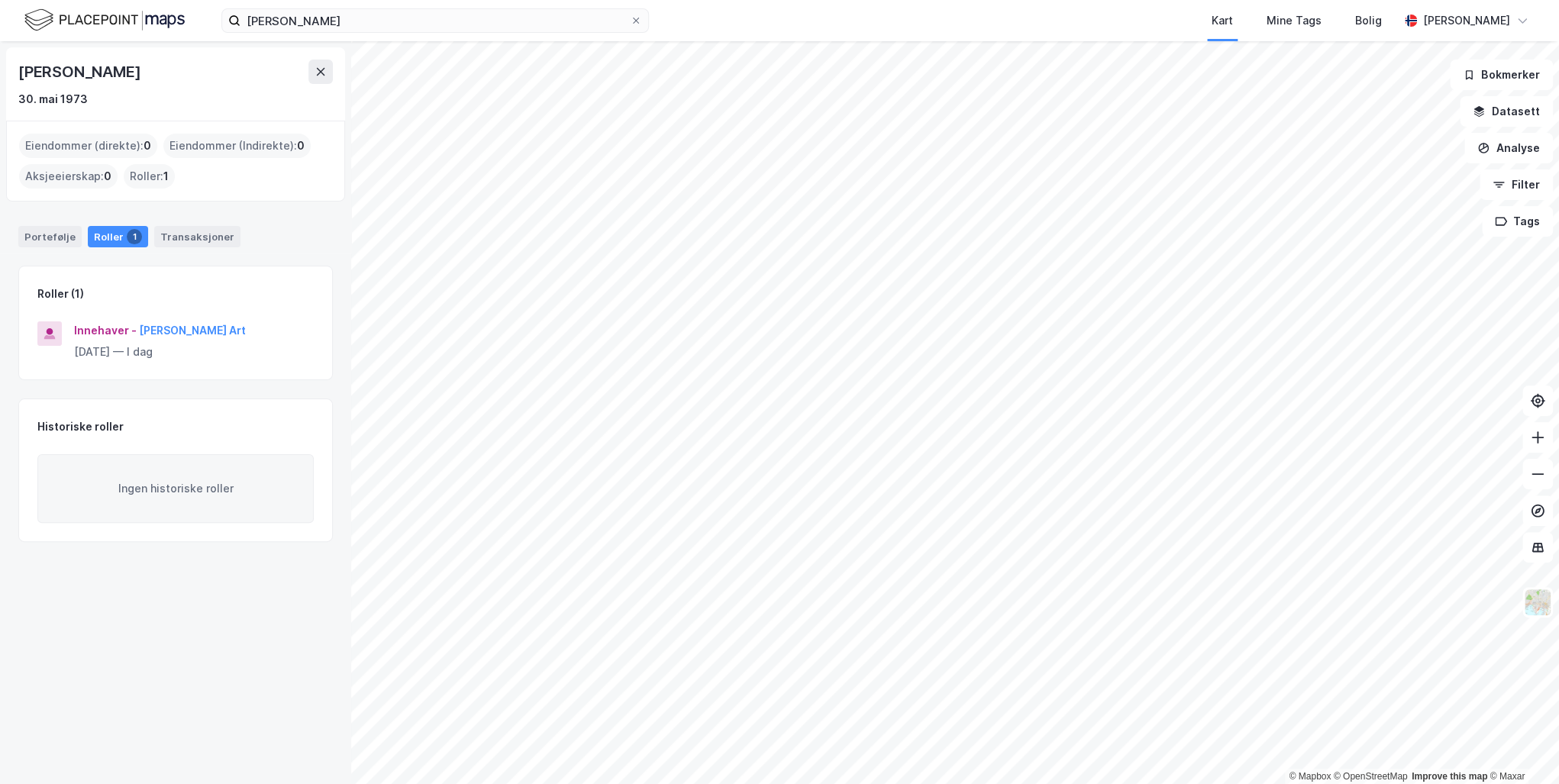
click at [208, 237] on div "Transaksjoner" at bounding box center [197, 237] width 86 height 21
